Goal: Transaction & Acquisition: Obtain resource

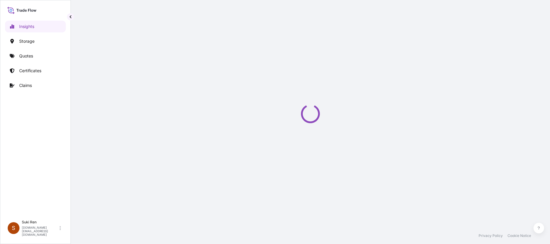
select select "2025"
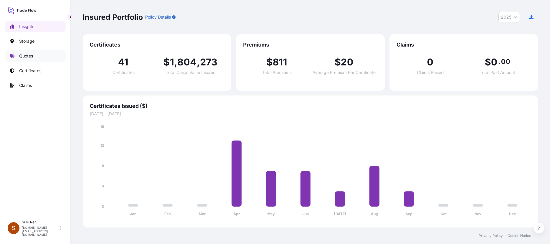
click at [28, 56] on p "Quotes" at bounding box center [26, 56] width 14 height 6
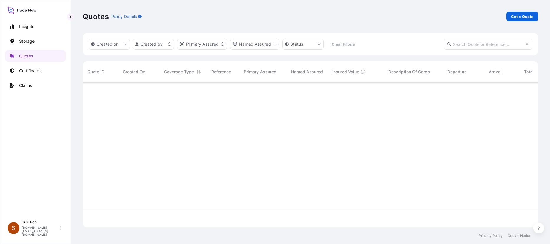
scroll to position [144, 451]
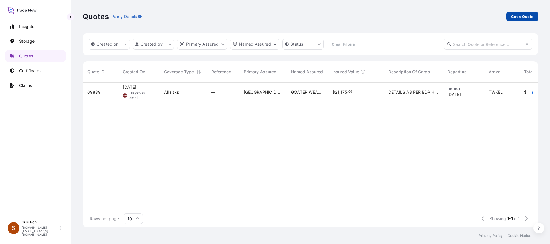
click at [525, 16] on p "Get a Quote" at bounding box center [522, 17] width 22 height 6
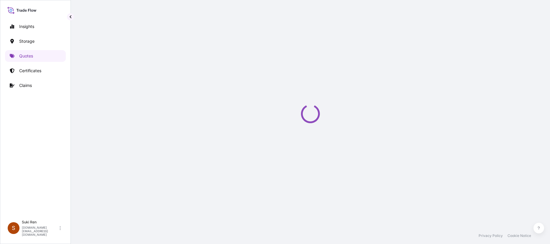
select select "Water"
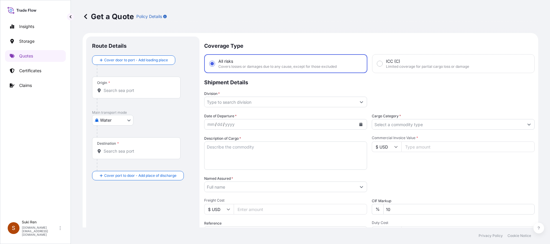
scroll to position [9, 0]
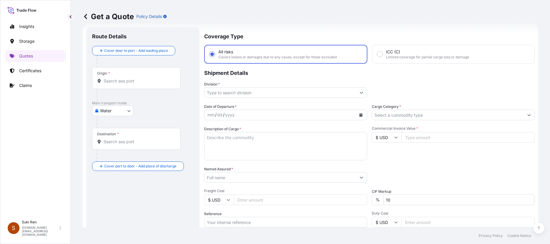
click at [111, 81] on input "Origin *" at bounding box center [139, 81] width 70 height 6
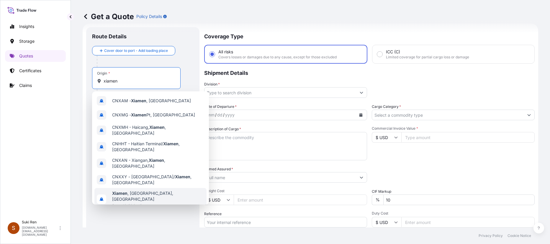
click at [129, 191] on span "[GEOGRAPHIC_DATA] , [GEOGRAPHIC_DATA], [GEOGRAPHIC_DATA]" at bounding box center [158, 197] width 92 height 12
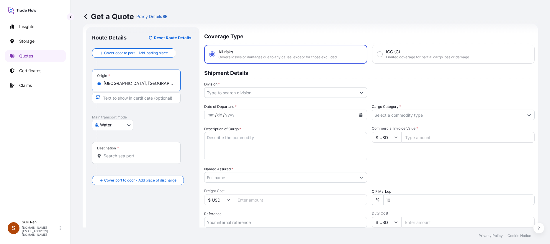
type input "[GEOGRAPHIC_DATA], [GEOGRAPHIC_DATA], [GEOGRAPHIC_DATA]"
click at [117, 125] on body "Insights Storage Quotes Certificates Claims S Suki Ren [DOMAIN_NAME][EMAIL_ADDR…" at bounding box center [275, 122] width 550 height 244
click at [114, 151] on span "Water" at bounding box center [109, 151] width 12 height 6
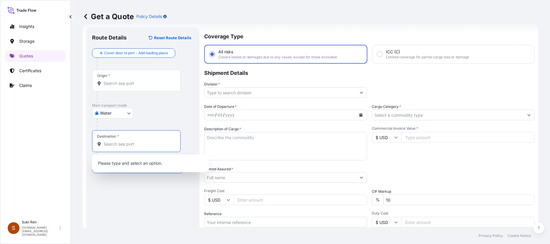
click at [118, 144] on input "Destination *" at bounding box center [139, 144] width 70 height 6
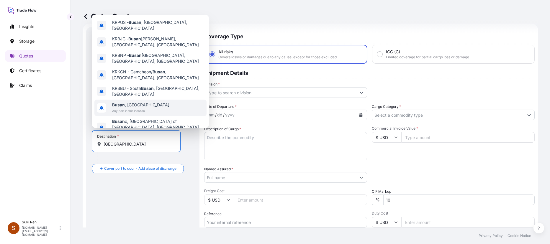
click at [133, 108] on span "Any port in this location" at bounding box center [140, 111] width 57 height 6
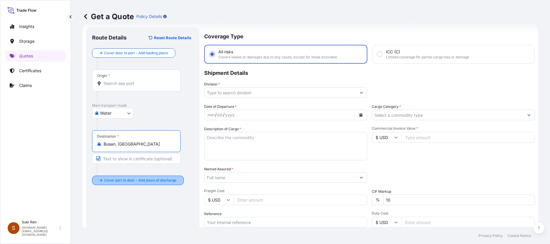
type input "Busan, [GEOGRAPHIC_DATA]"
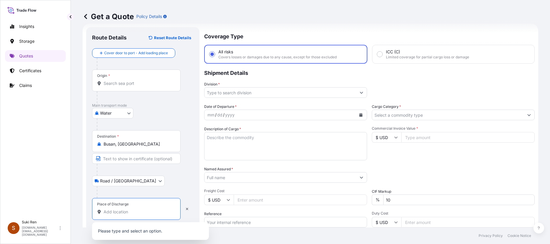
click at [112, 214] on input "Place of Discharge" at bounding box center [139, 212] width 70 height 6
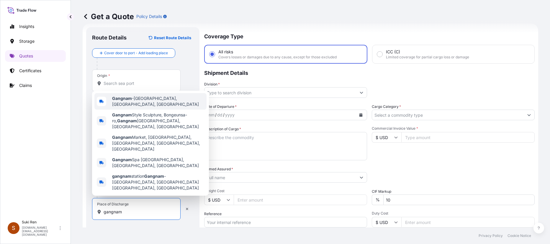
click at [144, 107] on span "[GEOGRAPHIC_DATA], [GEOGRAPHIC_DATA], [GEOGRAPHIC_DATA]" at bounding box center [158, 102] width 92 height 12
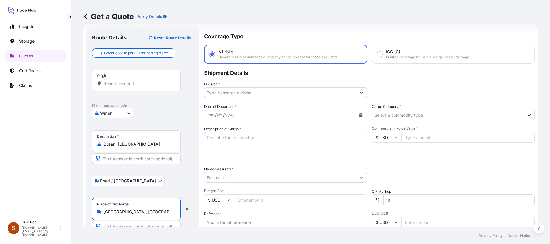
type input "[GEOGRAPHIC_DATA], [GEOGRAPHIC_DATA], [GEOGRAPHIC_DATA]"
click at [242, 92] on input "Division *" at bounding box center [281, 92] width 152 height 11
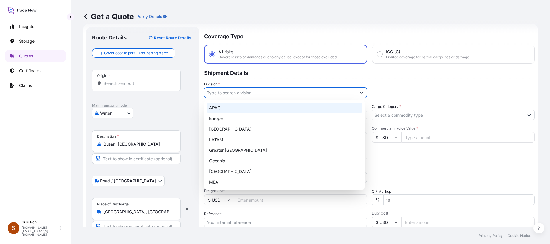
click at [223, 108] on div "APAC" at bounding box center [285, 108] width 156 height 11
type input "APAC"
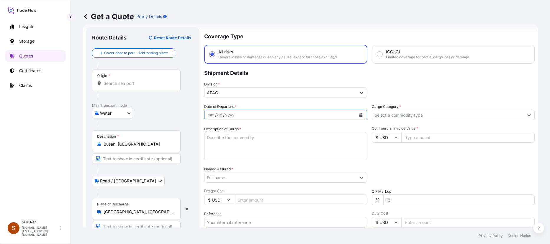
click at [360, 115] on icon "Calendar" at bounding box center [361, 115] width 3 height 4
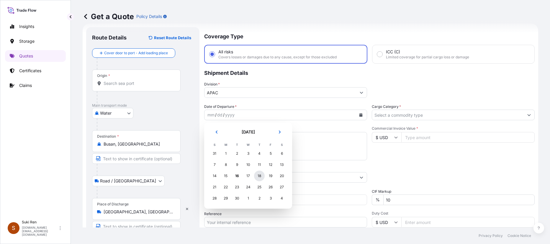
click at [259, 176] on div "18" at bounding box center [259, 176] width 11 height 11
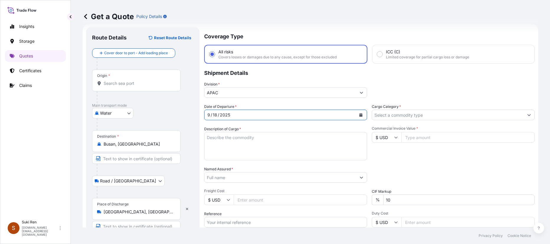
click at [396, 115] on input "Cargo Category *" at bounding box center [448, 115] width 152 height 11
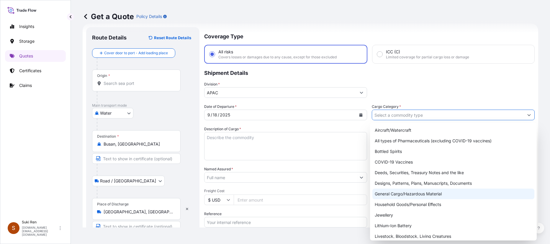
click at [410, 195] on div "General Cargo/Hazardous Material" at bounding box center [454, 194] width 162 height 11
type input "General Cargo/Hazardous Material"
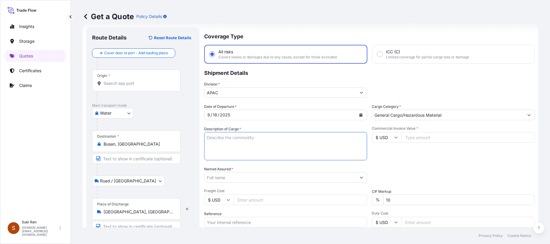
click at [208, 138] on textarea "Description of Cargo *" at bounding box center [285, 146] width 163 height 28
paste textarea "TITANIUM SLAG"
type textarea "TITANIUM SLAG"
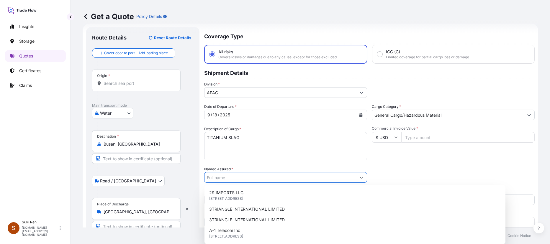
click at [251, 177] on input "Named Assured *" at bounding box center [281, 177] width 152 height 11
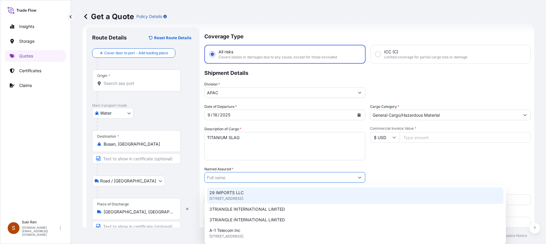
click at [235, 177] on input "Named Assured *" at bounding box center [280, 177] width 150 height 11
paste input "XIAMEN RUNTI NEW MATERIAL TECHNOLOGY CO.,LTD"
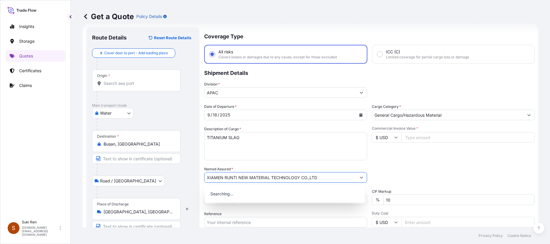
type input "XIAMEN RUNTI NEW MATERIAL TECHNOLOGY CO.,LTD"
click at [426, 172] on div "Packing Category Type to search a container mode Please select a primary mode o…" at bounding box center [453, 174] width 163 height 17
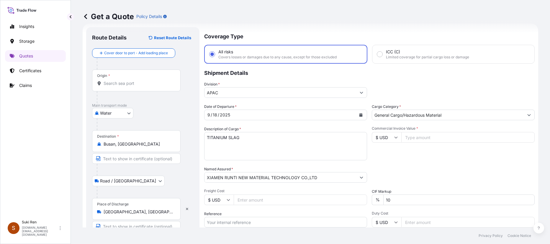
scroll to position [39, 0]
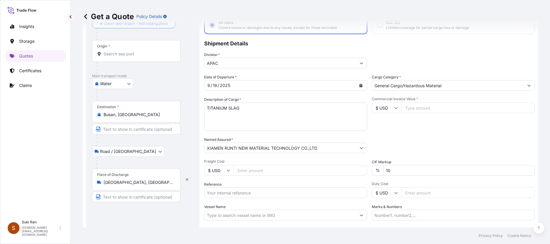
click at [424, 106] on input "Commercial Invoice Value *" at bounding box center [467, 108] width 133 height 11
type input "24030"
click at [435, 142] on div "Packing Category Type to search a container mode Please select a primary mode o…" at bounding box center [453, 145] width 163 height 17
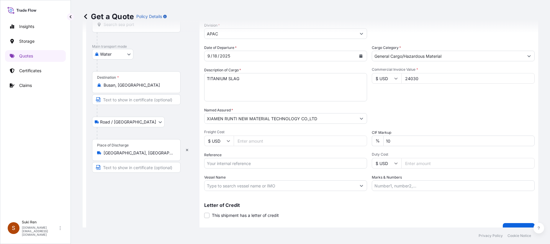
scroll to position [79, 0]
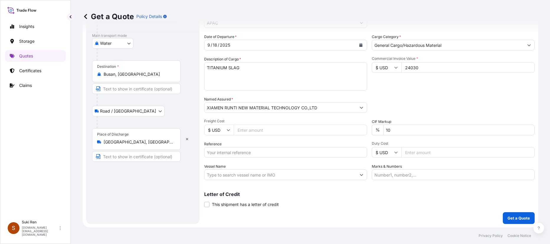
click at [396, 176] on input "Marks & Numbers" at bounding box center [453, 175] width 163 height 11
click at [381, 175] on input "Marks & Numbers" at bounding box center [453, 175] width 163 height 11
paste input "TGBU2496472"
type input "TGBU2496472"
click at [219, 151] on input "Reference" at bounding box center [285, 152] width 163 height 11
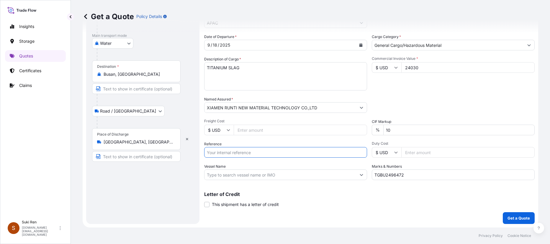
paste input "PCXMSE0000012"
type input "PCXMSE0000012"
click at [520, 220] on p "Get a Quote" at bounding box center [519, 218] width 22 height 6
click at [513, 217] on p "Get a Quote" at bounding box center [519, 218] width 22 height 6
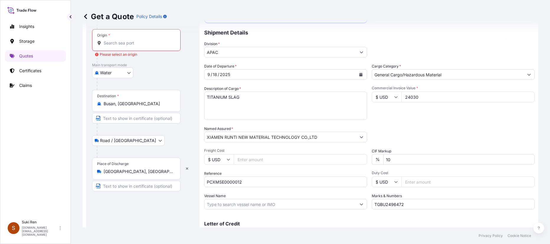
click at [115, 43] on input "Origin * Please select an origin" at bounding box center [139, 43] width 70 height 6
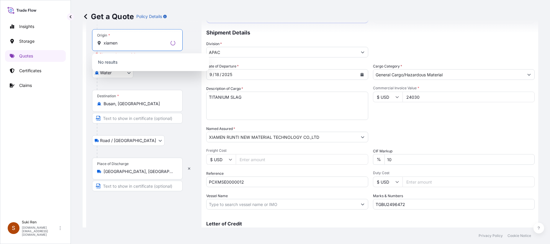
scroll to position [20, 0]
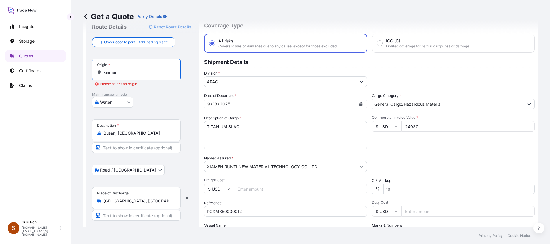
click at [128, 74] on input "xiamen" at bounding box center [139, 73] width 70 height 6
drag, startPoint x: 123, startPoint y: 74, endPoint x: 103, endPoint y: 72, distance: 20.5
click at [103, 72] on div "xiamen" at bounding box center [136, 73] width 79 height 6
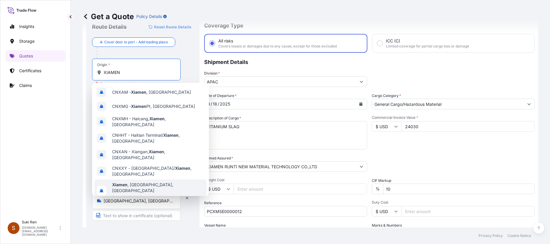
click at [138, 182] on span "[GEOGRAPHIC_DATA] , [GEOGRAPHIC_DATA], [GEOGRAPHIC_DATA]" at bounding box center [158, 188] width 92 height 12
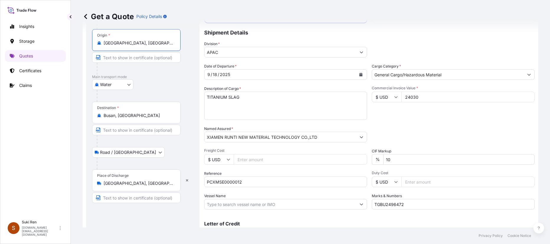
scroll to position [79, 0]
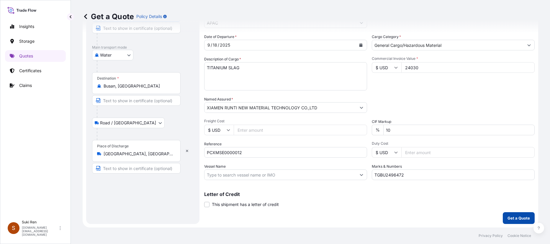
type input "[GEOGRAPHIC_DATA], [GEOGRAPHIC_DATA], [GEOGRAPHIC_DATA]"
click at [512, 219] on p "Get a Quote" at bounding box center [519, 218] width 22 height 6
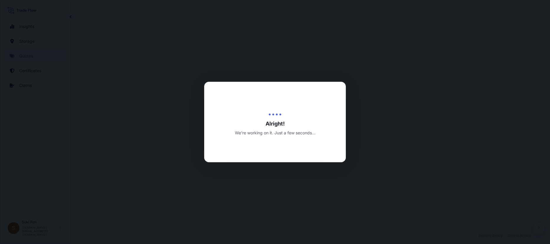
select select "Water"
select select "Road / [GEOGRAPHIC_DATA]"
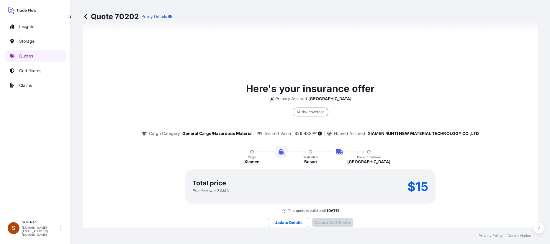
scroll to position [892, 0]
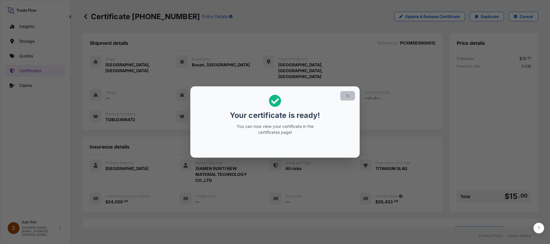
click at [347, 97] on icon "button" at bounding box center [347, 95] width 5 height 5
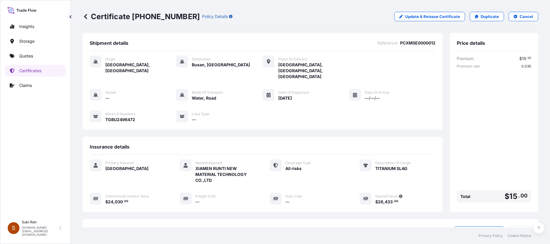
scroll to position [78, 0]
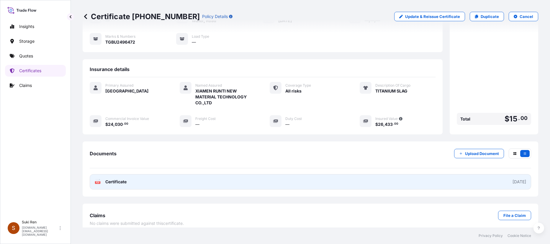
click at [125, 179] on span "Certificate" at bounding box center [115, 182] width 21 height 6
